Goal: Task Accomplishment & Management: Complete application form

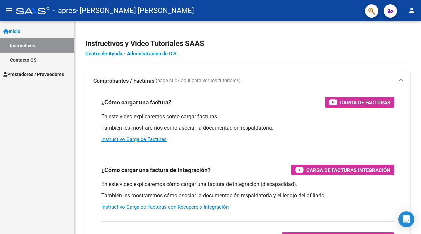
click at [12, 7] on mat-icon "menu" at bounding box center [9, 10] width 8 height 8
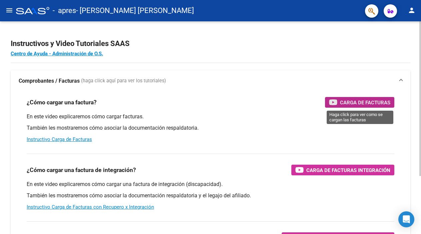
click at [354, 101] on span "Carga de Facturas" at bounding box center [365, 102] width 50 height 8
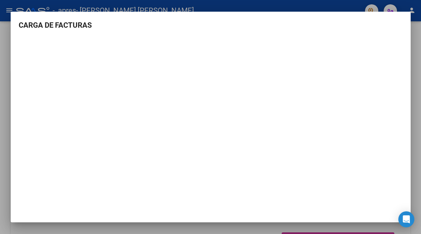
click at [412, 72] on div at bounding box center [210, 117] width 421 height 234
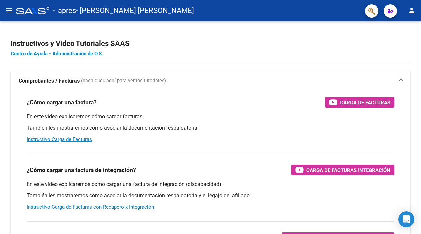
click at [11, 10] on mat-icon "menu" at bounding box center [9, 10] width 8 height 8
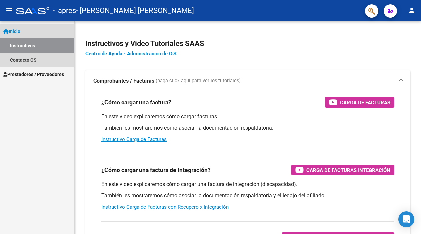
click at [16, 31] on span "Inicio" at bounding box center [11, 31] width 17 height 7
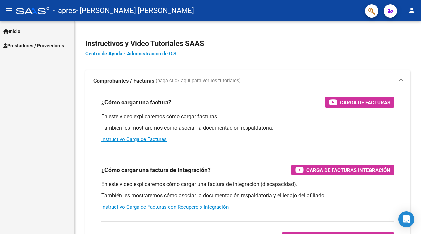
click at [16, 31] on span "Inicio" at bounding box center [11, 31] width 17 height 7
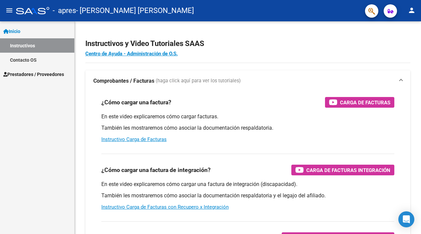
click at [19, 74] on span "Prestadores / Proveedores" at bounding box center [33, 74] width 61 height 7
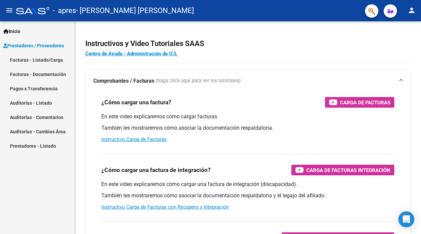
click at [28, 61] on link "Facturas - Listado/Carga" at bounding box center [37, 60] width 74 height 14
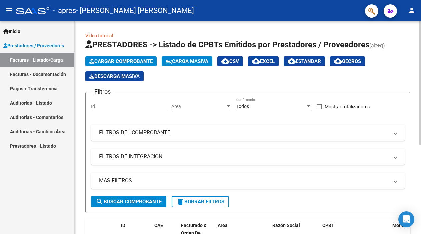
click at [103, 61] on span "Cargar Comprobante" at bounding box center [120, 61] width 63 height 6
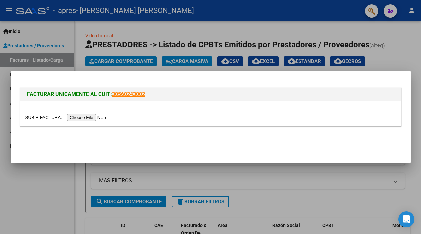
click at [91, 117] on input "file" at bounding box center [67, 117] width 84 height 7
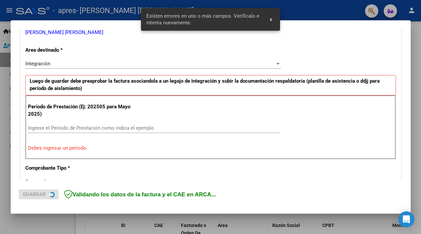
scroll to position [143, 0]
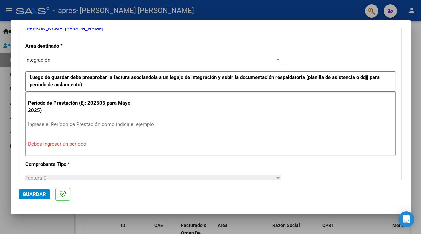
click at [79, 125] on input "Ingrese el Período de Prestación como indica el ejemplo" at bounding box center [154, 124] width 252 height 6
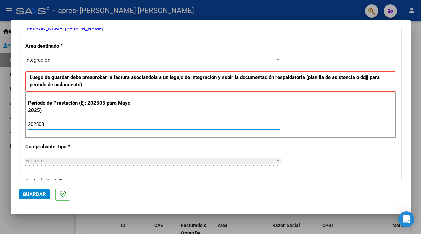
type input "202508"
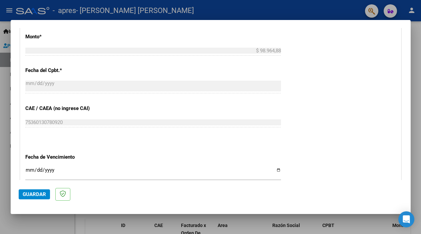
scroll to position [360, 0]
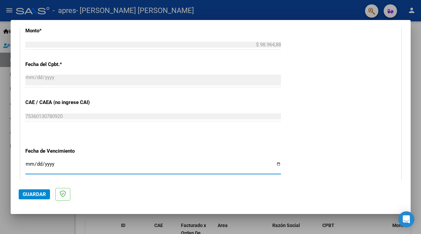
click at [31, 161] on input "Ingresar la fecha" at bounding box center [153, 166] width 256 height 11
type input "[DATE]"
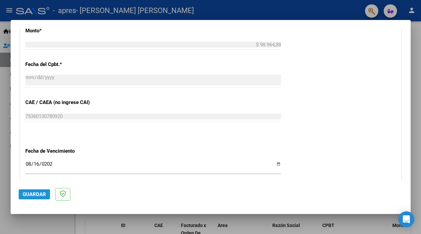
click at [39, 195] on span "Guardar" at bounding box center [34, 194] width 23 height 6
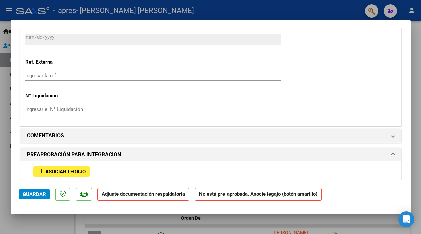
scroll to position [487, 0]
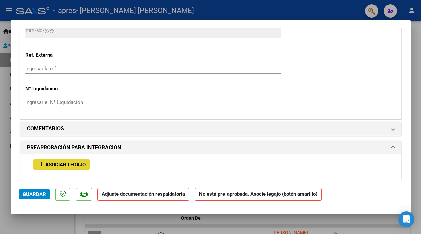
click at [65, 165] on span "Asociar Legajo" at bounding box center [65, 165] width 40 height 6
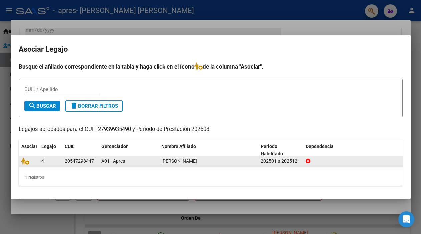
click at [54, 160] on div "4" at bounding box center [50, 161] width 18 height 8
click at [23, 161] on icon at bounding box center [25, 160] width 8 height 7
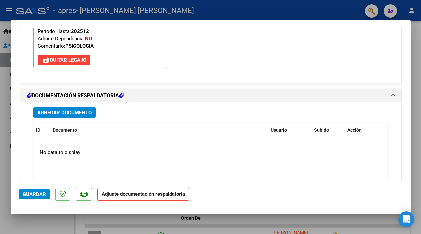
scroll to position [692, 0]
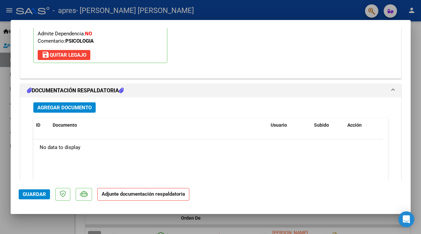
click at [115, 197] on p "Adjunte documentación respaldatoria" at bounding box center [143, 194] width 92 height 13
click at [77, 106] on span "Agregar Documento" at bounding box center [64, 108] width 54 height 6
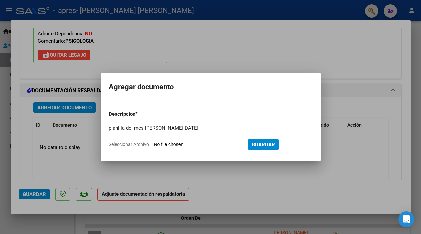
type input "planilla del mes [PERSON_NAME][DATE]"
click at [210, 145] on input "Seleccionar Archivo" at bounding box center [198, 145] width 88 height 6
type input "C:\fakepath\[PERSON_NAME] [DATE] planilla de firma.pdf"
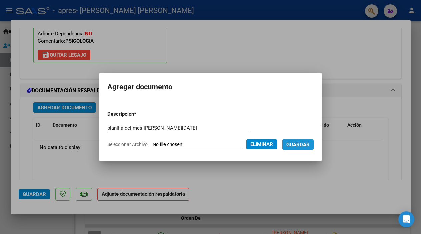
click at [308, 144] on span "Guardar" at bounding box center [297, 145] width 23 height 6
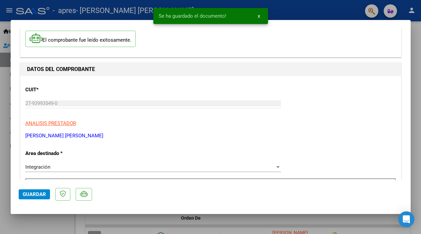
scroll to position [0, 0]
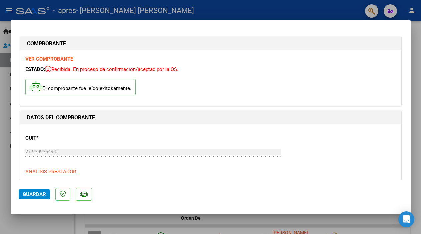
click at [33, 193] on span "Guardar" at bounding box center [34, 194] width 23 height 6
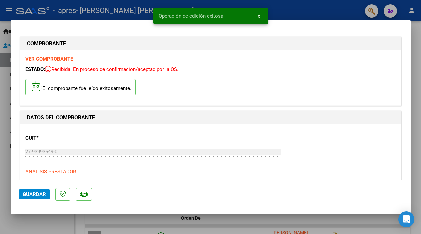
click at [258, 15] on span "x" at bounding box center [259, 16] width 2 height 6
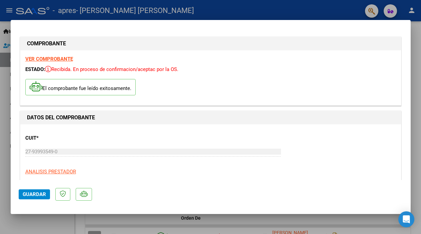
click at [414, 41] on div at bounding box center [210, 117] width 421 height 234
type input "$ 0,00"
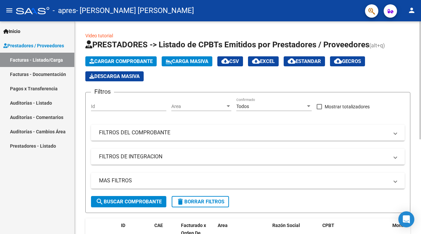
click at [414, 169] on div "Video tutorial PRESTADORES -> Listado de CPBTs Emitidos por Prestadores / Prove…" at bounding box center [248, 210] width 346 height 378
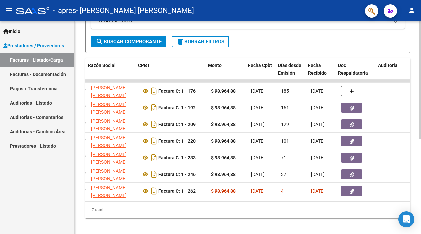
scroll to position [0, 181]
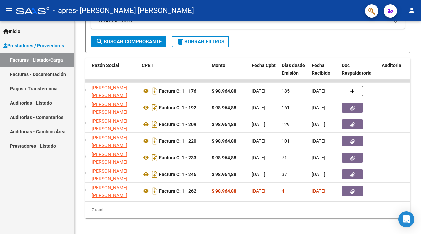
click at [411, 12] on mat-icon "person" at bounding box center [412, 10] width 8 height 8
click at [402, 44] on button "exit_to_app Salir" at bounding box center [398, 44] width 41 height 16
